Goal: Find specific page/section

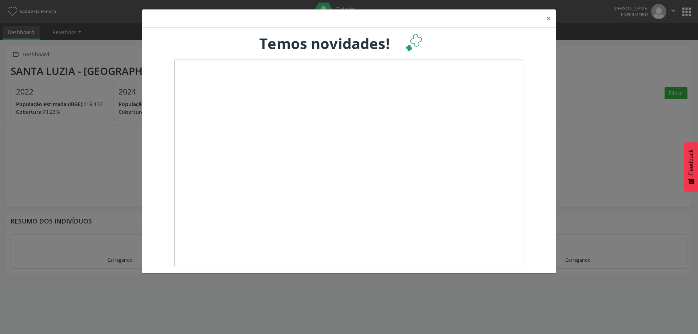
drag, startPoint x: 534, startPoint y: 109, endPoint x: 546, endPoint y: 93, distance: 19.2
click at [540, 101] on div at bounding box center [349, 164] width 404 height 209
click at [549, 18] on button "×" at bounding box center [549, 18] width 15 height 18
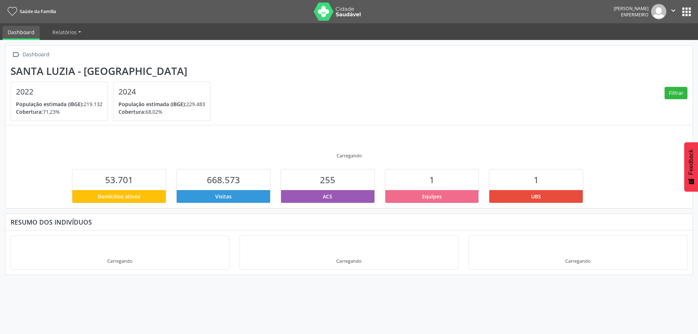
click at [684, 9] on button "apps" at bounding box center [687, 11] width 13 height 13
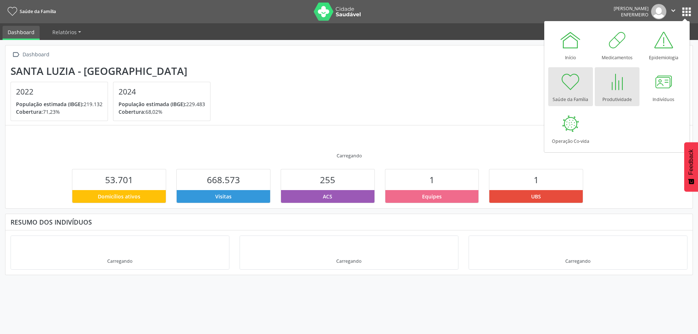
click at [622, 91] on div at bounding box center [617, 82] width 22 height 22
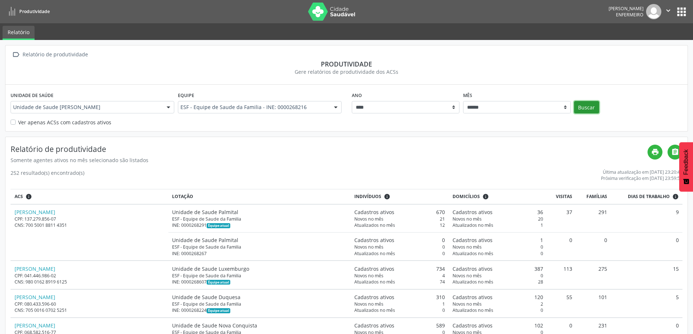
click at [583, 104] on button "Buscar" at bounding box center [586, 107] width 25 height 12
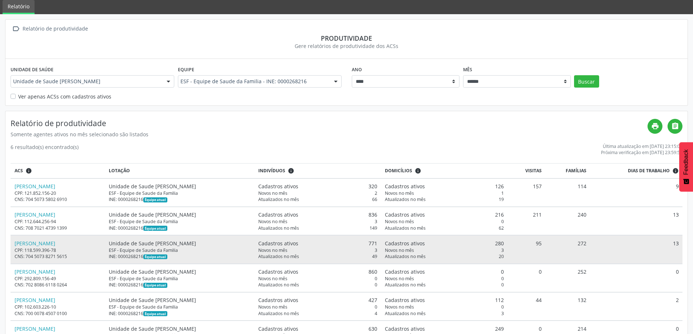
scroll to position [56, 0]
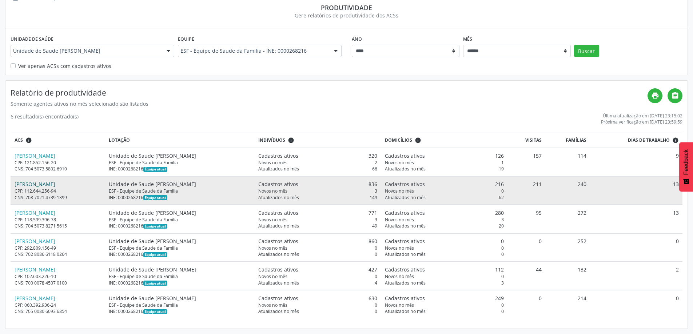
click at [43, 184] on link "Junio Gomes Pereira" at bounding box center [35, 184] width 41 height 7
